Goal: Task Accomplishment & Management: Use online tool/utility

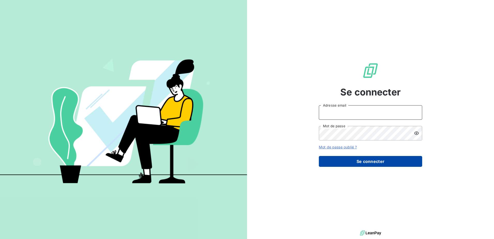
type input "[EMAIL_ADDRESS][PERSON_NAME][DOMAIN_NAME]"
click at [350, 159] on button "Se connecter" at bounding box center [370, 161] width 103 height 11
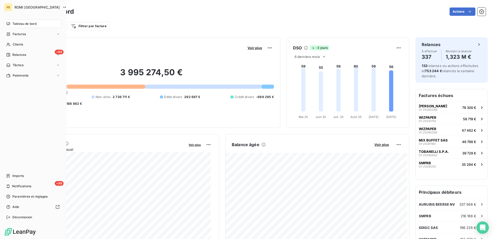
click at [25, 25] on span "Tableau de bord" at bounding box center [24, 23] width 24 height 5
click at [23, 41] on div "Clients" at bounding box center [33, 44] width 58 height 8
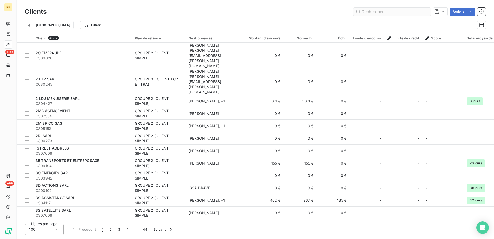
click at [378, 13] on input "text" at bounding box center [393, 11] width 78 height 8
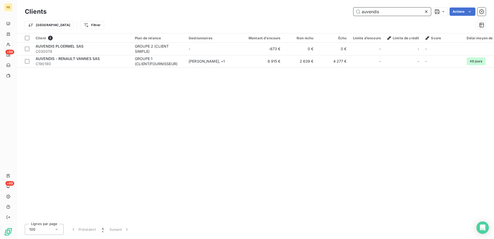
drag, startPoint x: 388, startPoint y: 13, endPoint x: 283, endPoint y: 15, distance: 104.4
click at [288, 14] on div "auvendis Actions" at bounding box center [269, 11] width 433 height 8
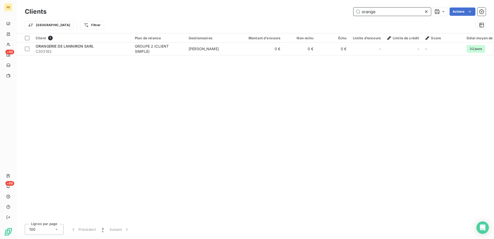
drag, startPoint x: 414, startPoint y: 10, endPoint x: 365, endPoint y: 11, distance: 48.9
click at [365, 11] on input "orange" at bounding box center [393, 11] width 78 height 8
type input "o"
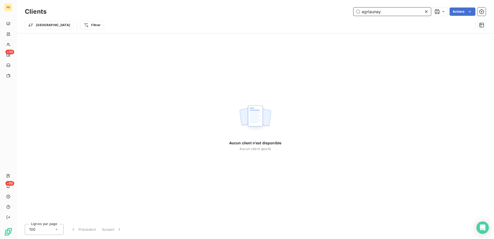
type input "agrlaunay"
click at [387, 126] on div "Aucun client n’est disponible Aucun client ajouté" at bounding box center [256, 126] width 478 height 186
click at [362, 125] on div "Aucun client n’est disponible Aucun client ajouté" at bounding box center [256, 126] width 478 height 186
